Goal: Transaction & Acquisition: Purchase product/service

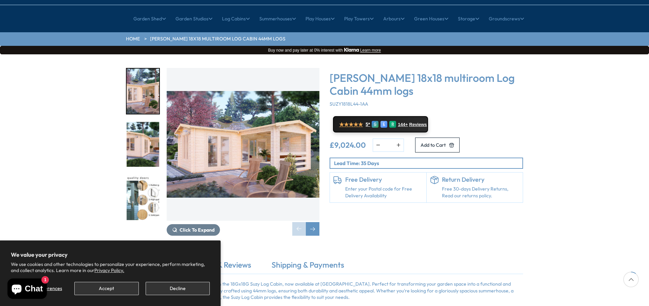
scroll to position [68, 0]
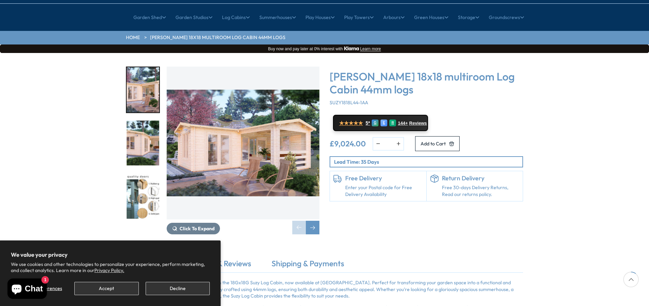
click at [151, 174] on img "3 / 7" at bounding box center [143, 196] width 33 height 45
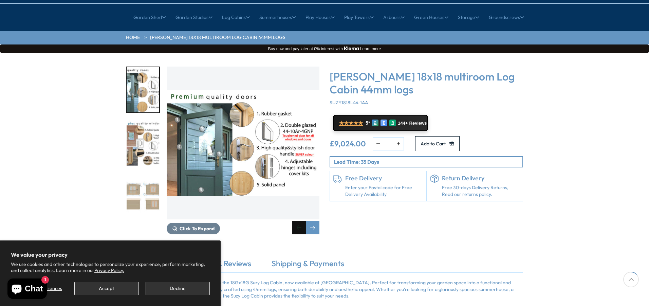
scroll to position [102, 0]
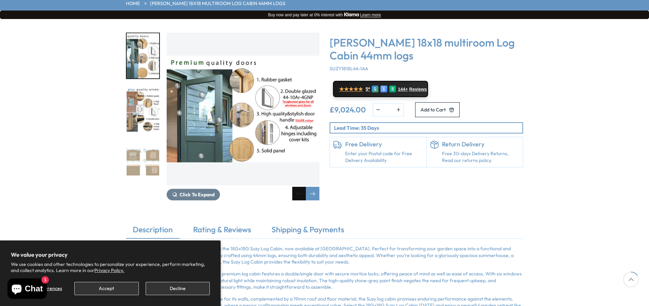
click at [298, 187] on div "Previous slide" at bounding box center [299, 194] width 14 height 14
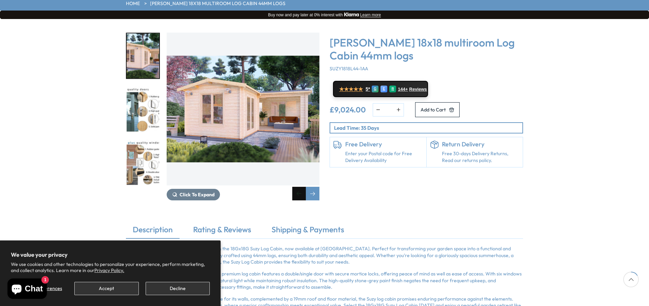
click at [298, 187] on div "Previous slide" at bounding box center [299, 194] width 14 height 14
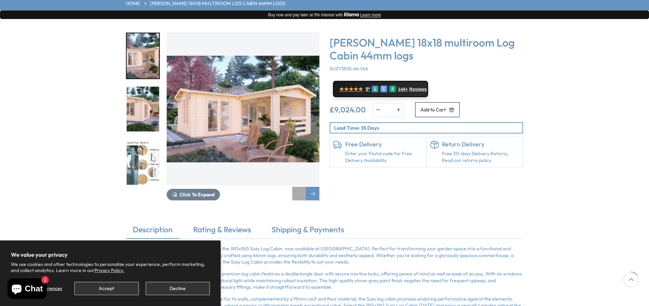
click at [298, 187] on div "Previous slide" at bounding box center [299, 194] width 14 height 14
click at [313, 187] on div "Next slide" at bounding box center [313, 194] width 14 height 14
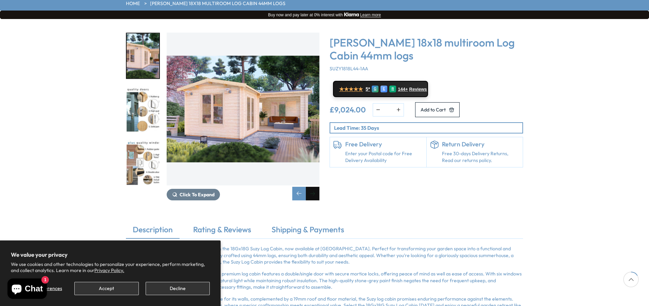
click at [313, 187] on div "Next slide" at bounding box center [313, 194] width 14 height 14
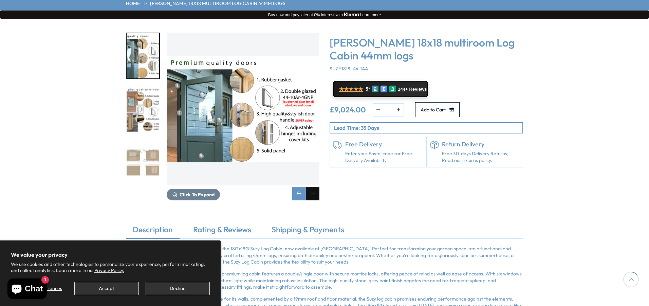
click at [313, 187] on div "Next slide" at bounding box center [313, 194] width 14 height 14
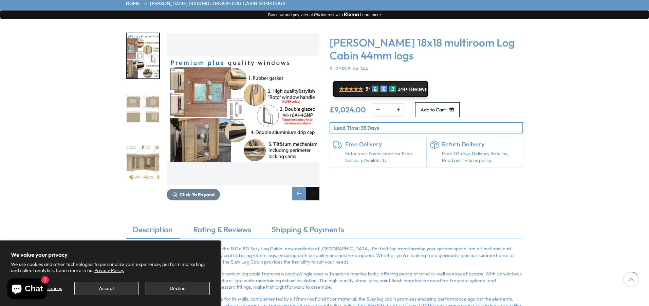
click at [313, 187] on div "Next slide" at bounding box center [313, 194] width 14 height 14
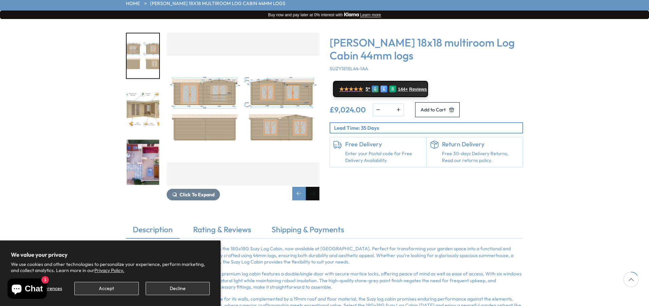
click at [313, 187] on div "Next slide" at bounding box center [313, 194] width 14 height 14
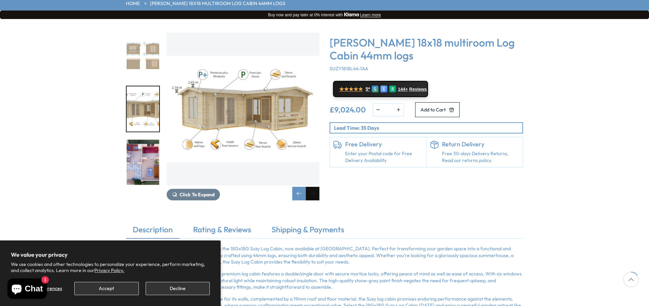
click at [313, 187] on div "Next slide" at bounding box center [313, 194] width 14 height 14
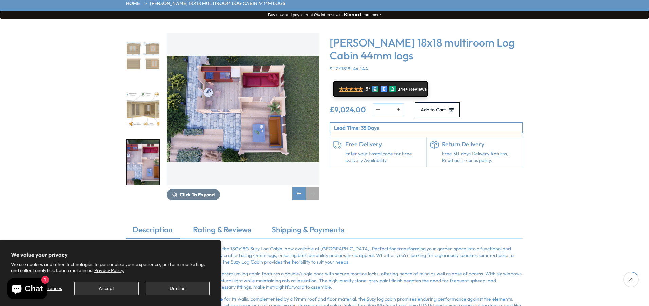
click at [313, 187] on div "Next slide" at bounding box center [313, 194] width 14 height 14
